Goal: Information Seeking & Learning: Learn about a topic

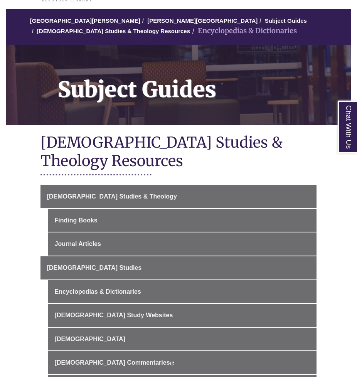
scroll to position [79, 0]
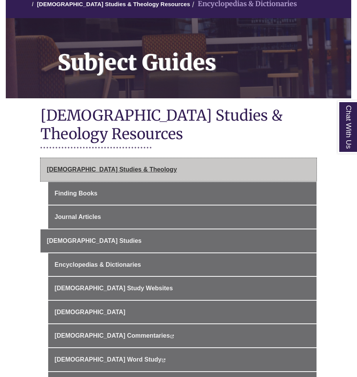
click at [108, 158] on link "[DEMOGRAPHIC_DATA] Studies & Theology" at bounding box center [179, 169] width 277 height 23
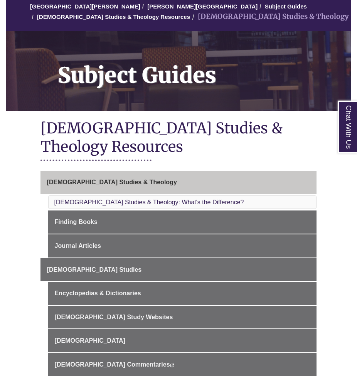
scroll to position [69, 0]
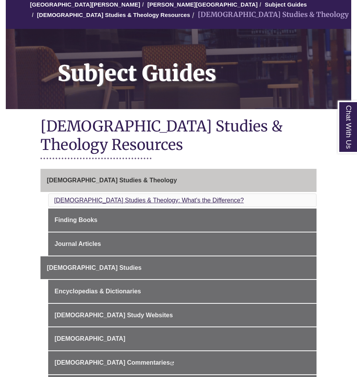
click at [142, 197] on link "[DEMOGRAPHIC_DATA] Studies & Theology: What's the Difference?" at bounding box center [149, 200] width 190 height 7
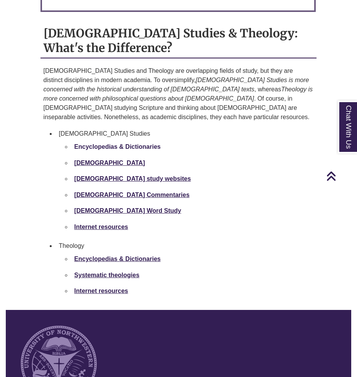
click at [115, 144] on strong "Encyclopedias & Dictionaries" at bounding box center [117, 147] width 86 height 7
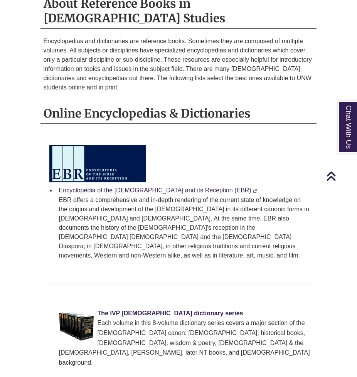
scroll to position [644, 0]
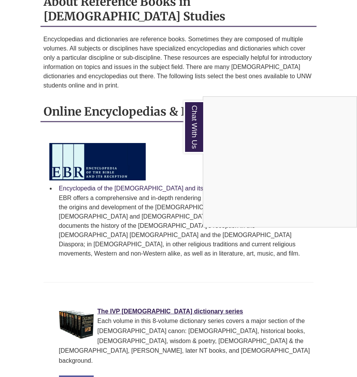
click at [135, 152] on div "Chat With Us" at bounding box center [178, 188] width 357 height 377
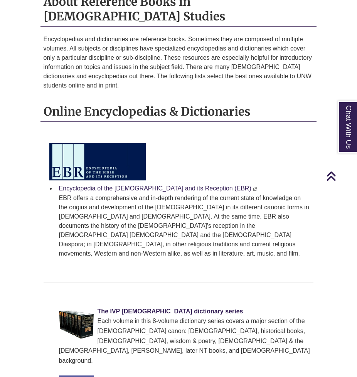
click at [135, 185] on link "Encyclopedia of the Bible and its Reception (EBR)" at bounding box center [155, 188] width 193 height 7
